Goal: Task Accomplishment & Management: Use online tool/utility

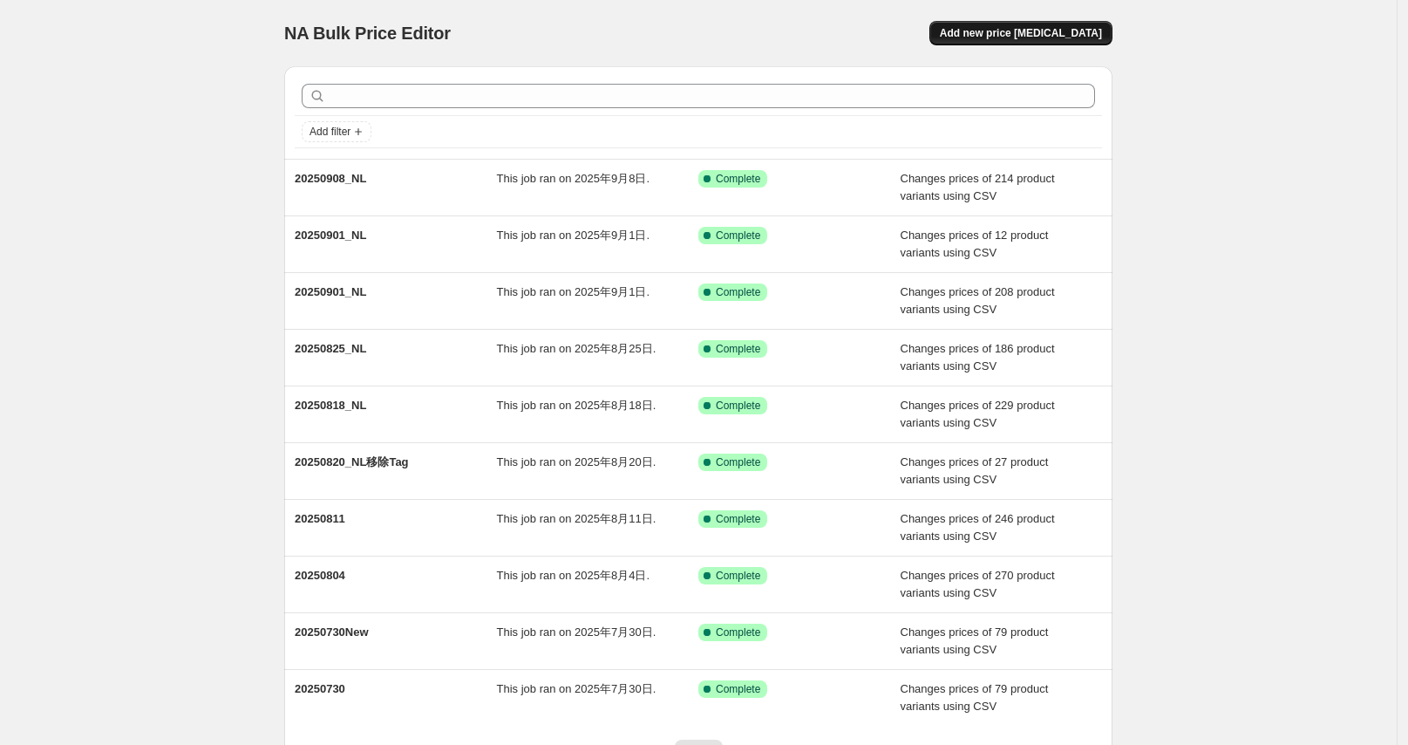
click at [1033, 34] on span "Add new price change job" at bounding box center [1021, 33] width 162 height 14
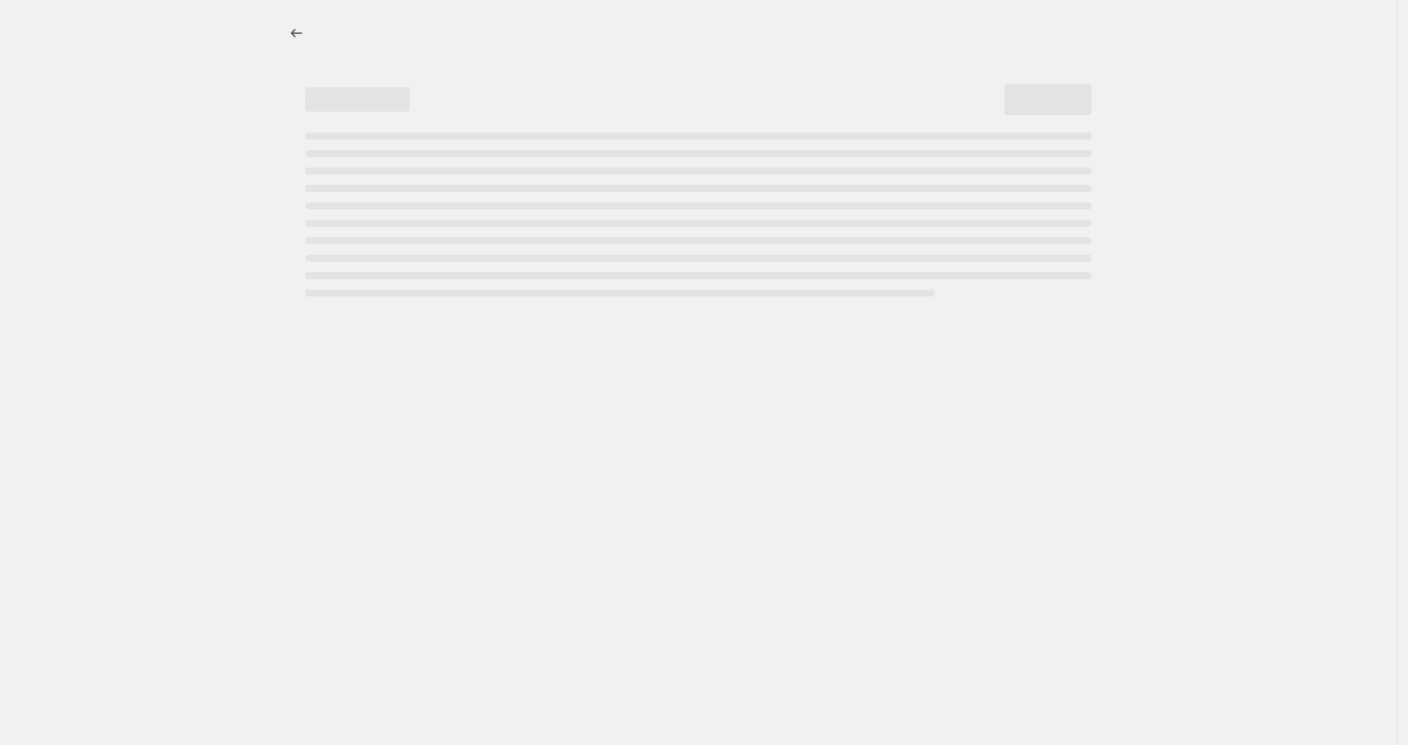
select select "percentage"
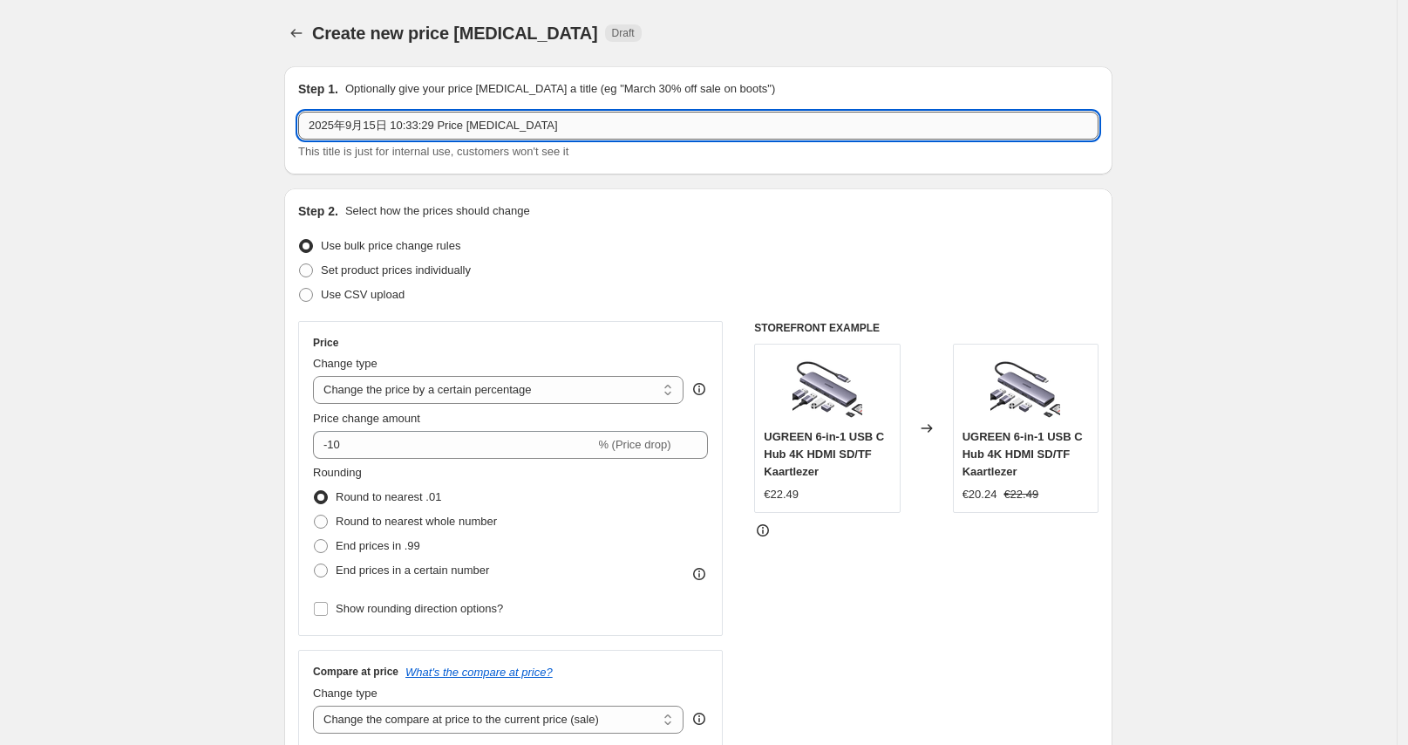
click at [541, 126] on input "2025年9月15日 10:33:29 Price change job" at bounding box center [698, 126] width 800 height 28
drag, startPoint x: 540, startPoint y: 126, endPoint x: 256, endPoint y: 133, distance: 283.5
type input "20250915_NL"
click at [349, 289] on span "Use CSV upload" at bounding box center [363, 294] width 84 height 13
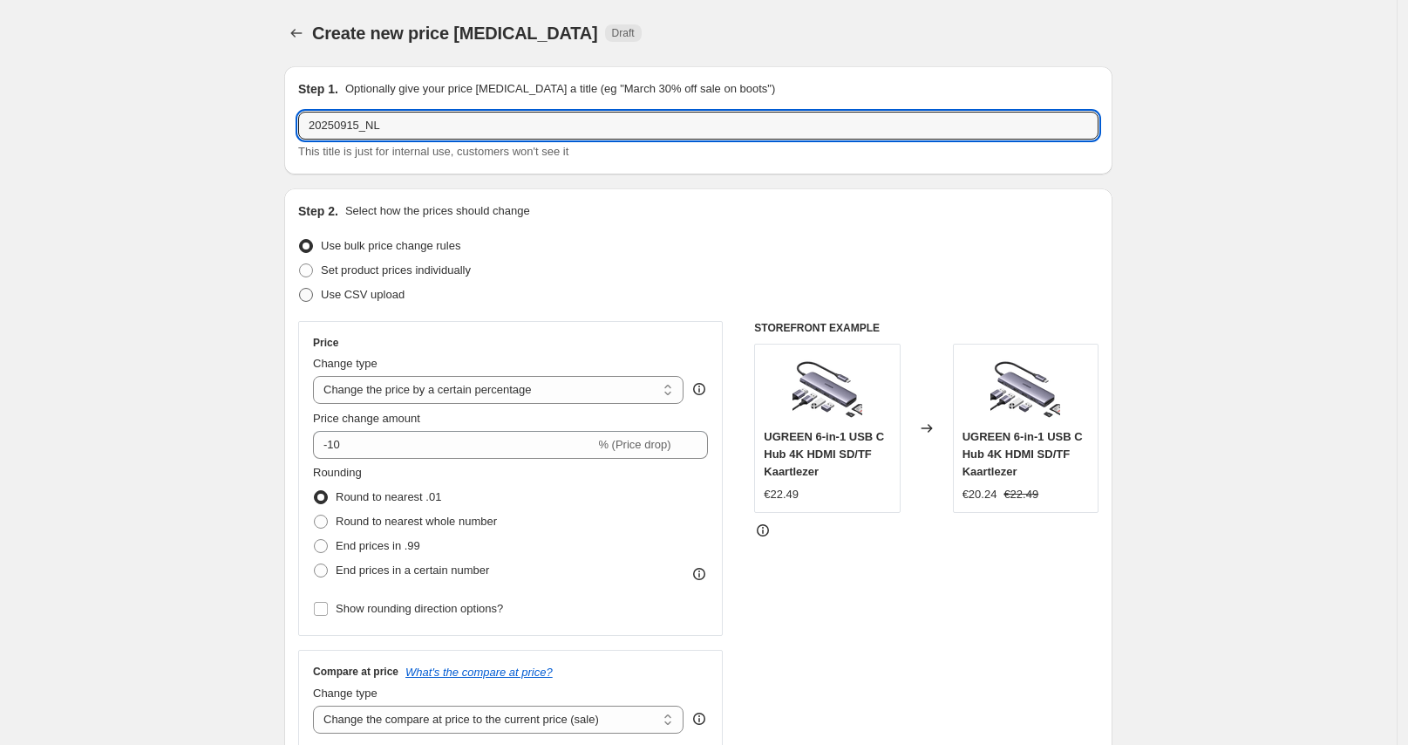
click at [300, 289] on input "Use CSV upload" at bounding box center [299, 288] width 1 height 1
radio input "true"
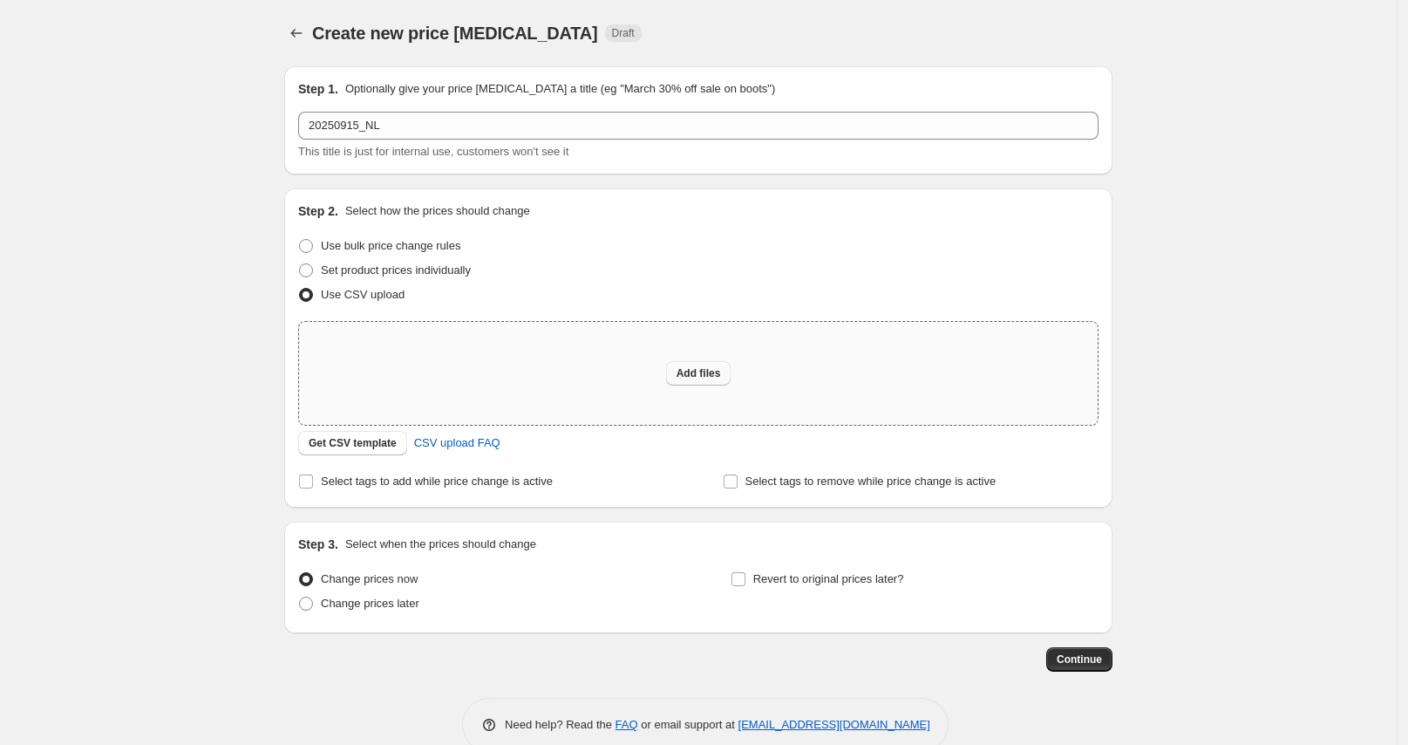
click at [700, 368] on span "Add files" at bounding box center [699, 373] width 44 height 14
type input "C:\fakepath\20250915_NL.csv"
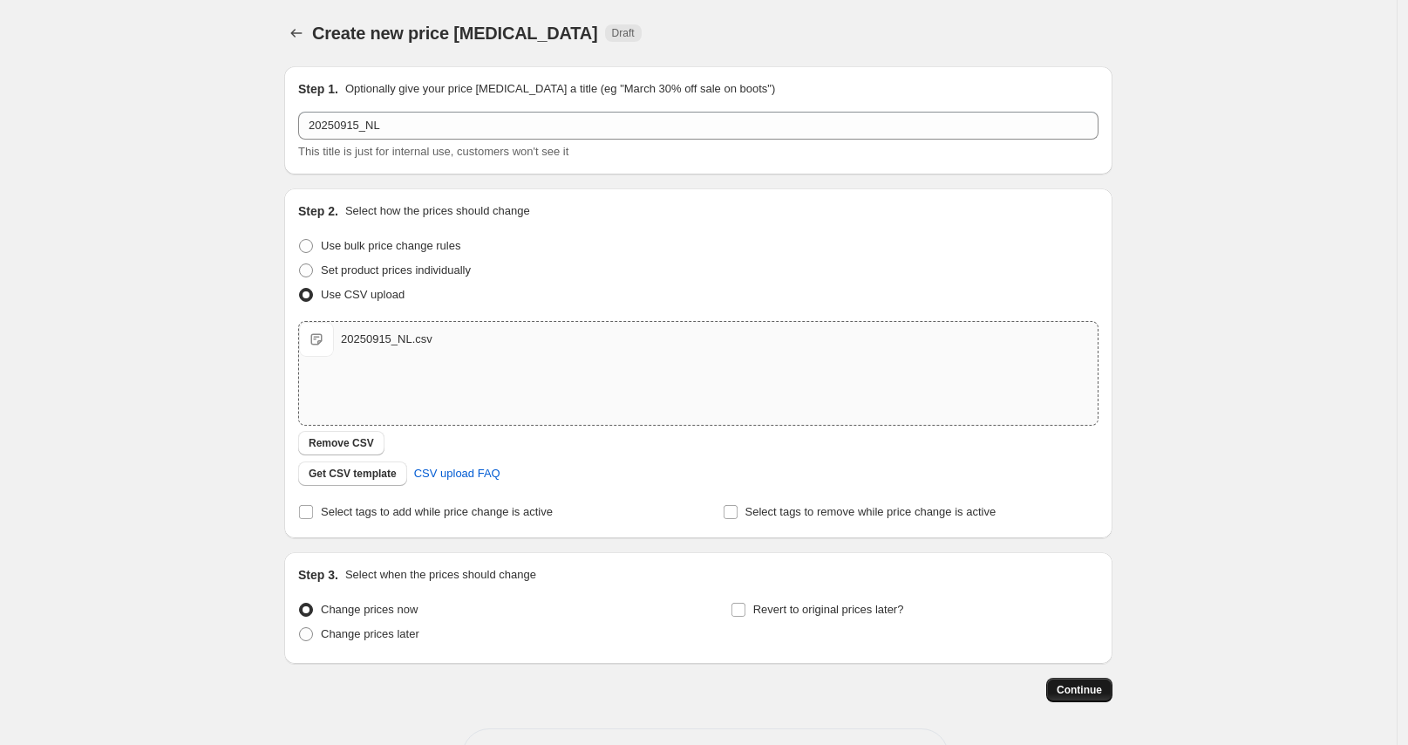
click at [1085, 690] on span "Continue" at bounding box center [1079, 690] width 45 height 14
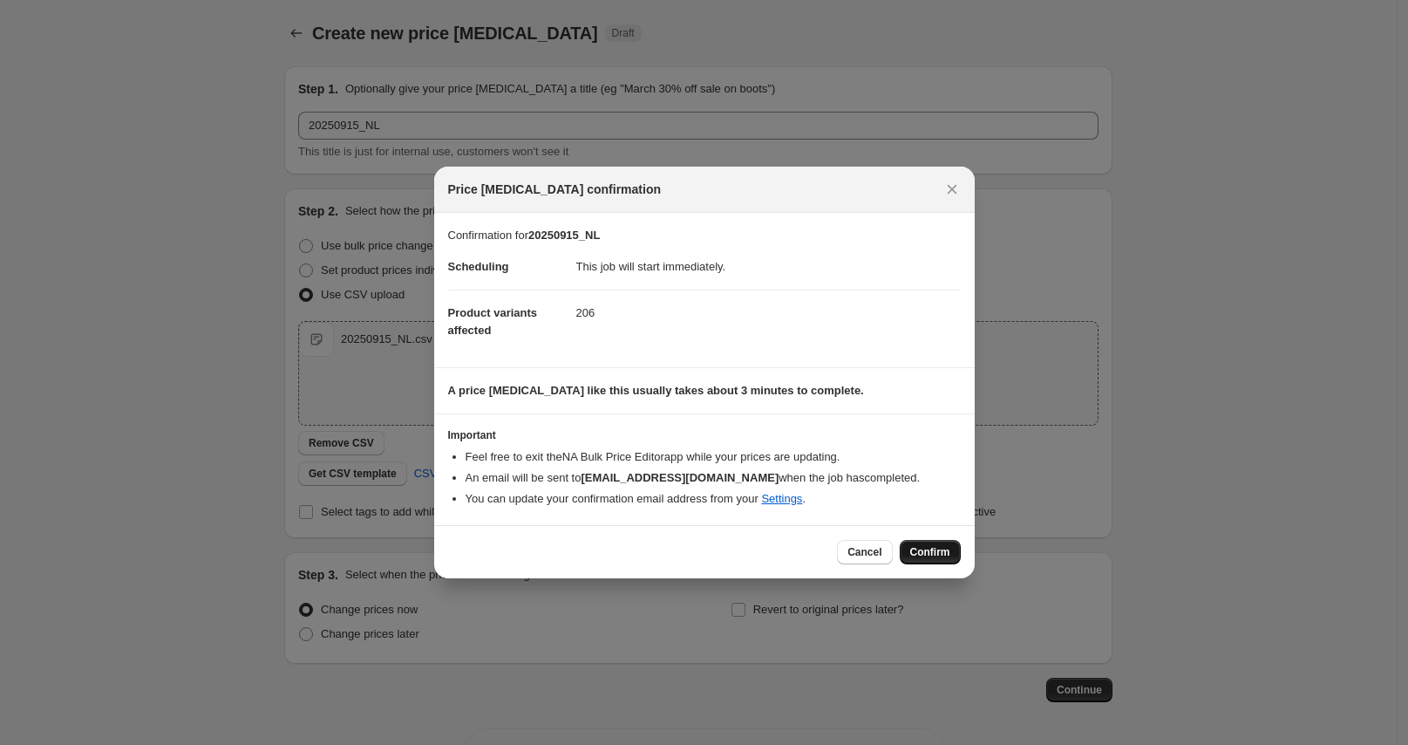
click at [936, 554] on span "Confirm" at bounding box center [930, 552] width 40 height 14
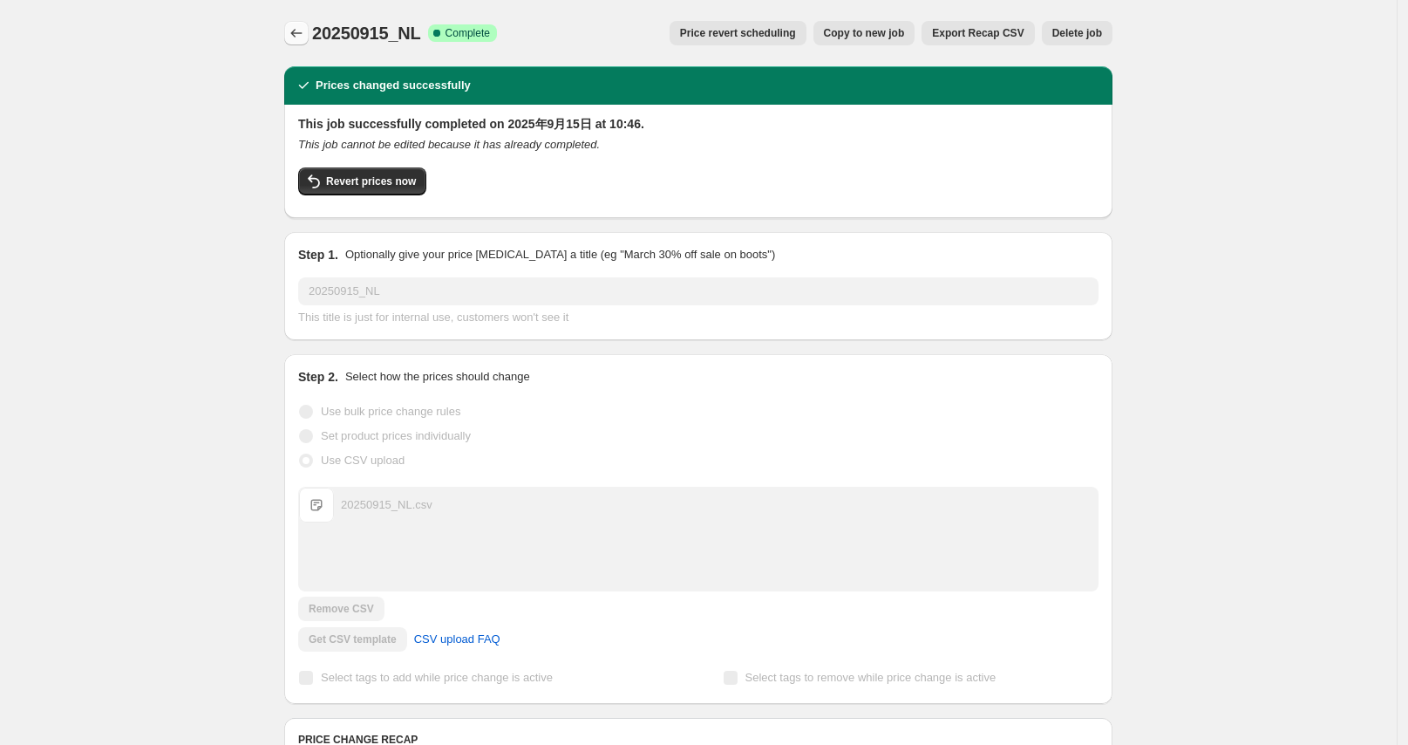
click at [303, 31] on icon "Price change jobs" at bounding box center [296, 32] width 17 height 17
